Goal: Check status: Check status

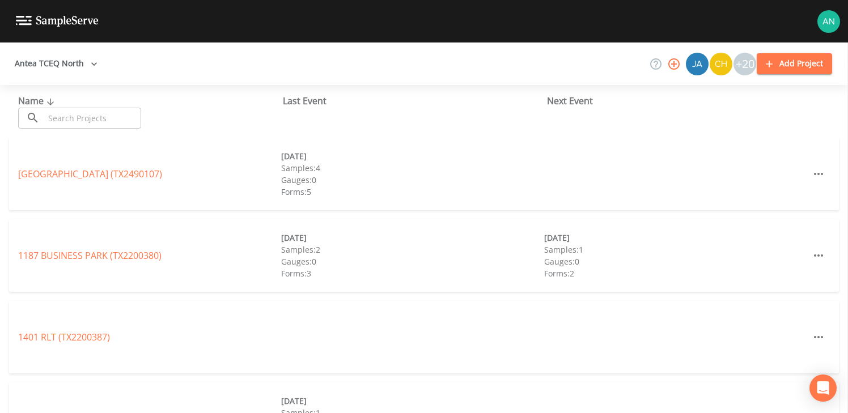
click at [100, 121] on input "text" at bounding box center [92, 118] width 97 height 21
paste input "TX0490027"
type input "TX0490027"
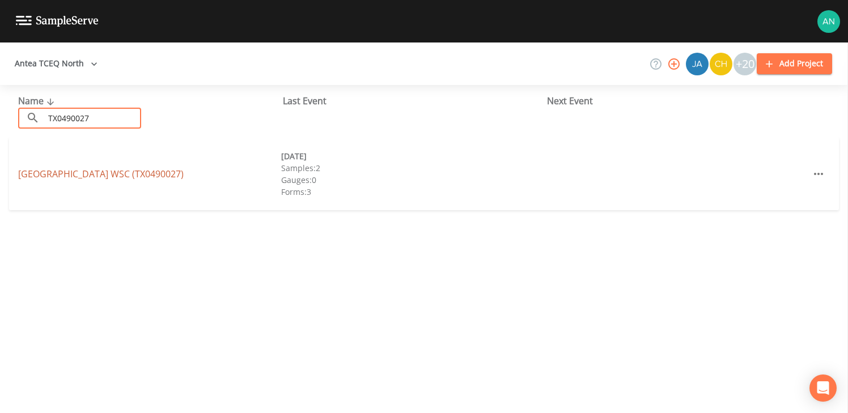
click at [88, 169] on link "[GEOGRAPHIC_DATA] (TX0490027)" at bounding box center [100, 174] width 165 height 12
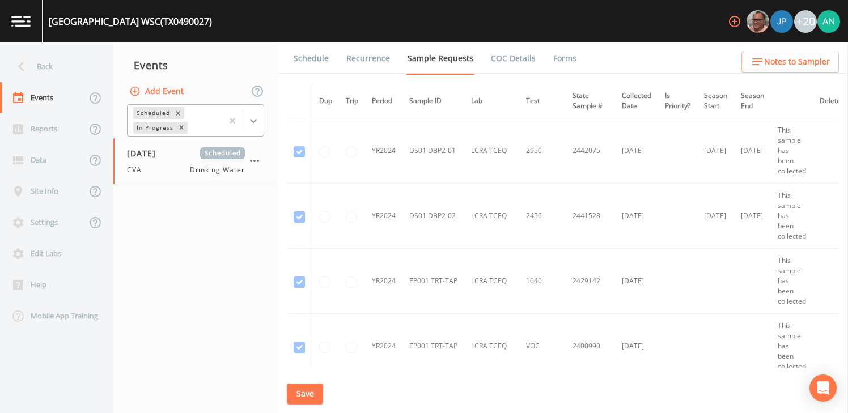
click at [250, 127] on div at bounding box center [253, 121] width 20 height 20
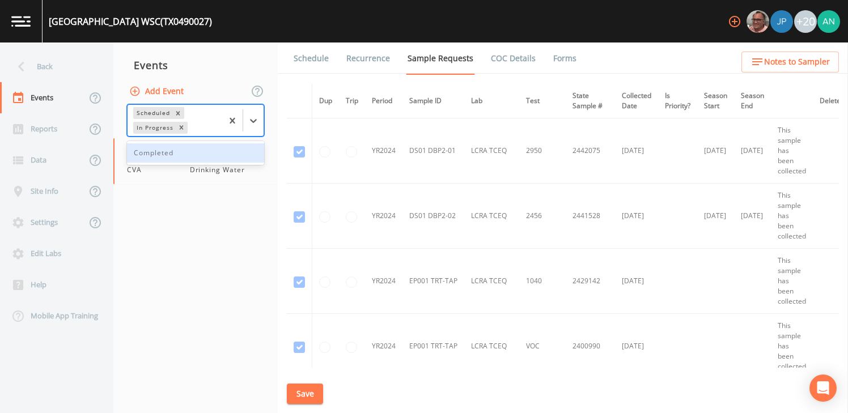
click at [205, 159] on div "Completed" at bounding box center [195, 152] width 137 height 19
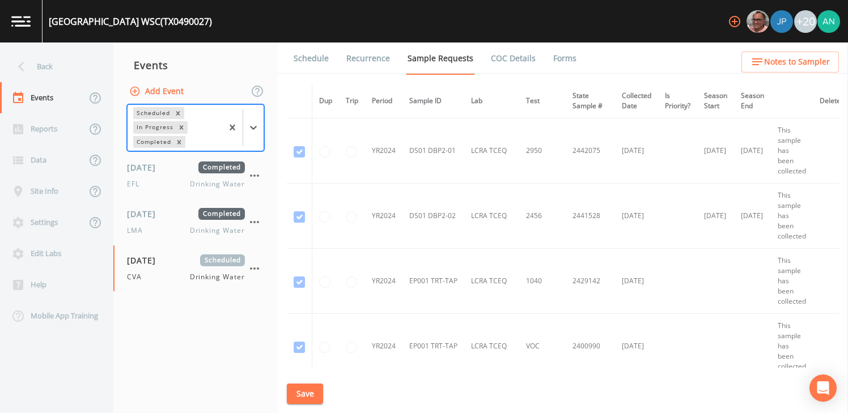
click at [191, 367] on nav "Events Add Event options Scheduled,In Progress,Completed, selected. Select is f…" at bounding box center [195, 228] width 164 height 371
click at [161, 268] on div "[DATE] Scheduled CVA Drinking Water" at bounding box center [186, 268] width 118 height 28
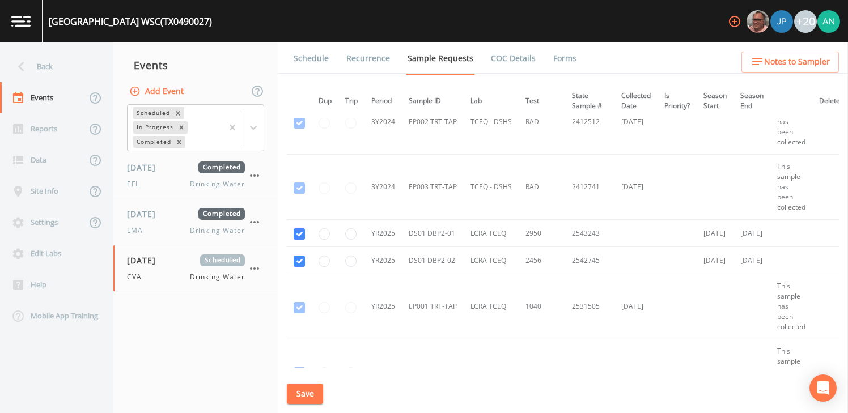
scroll to position [1001, 27]
